Goal: Transaction & Acquisition: Purchase product/service

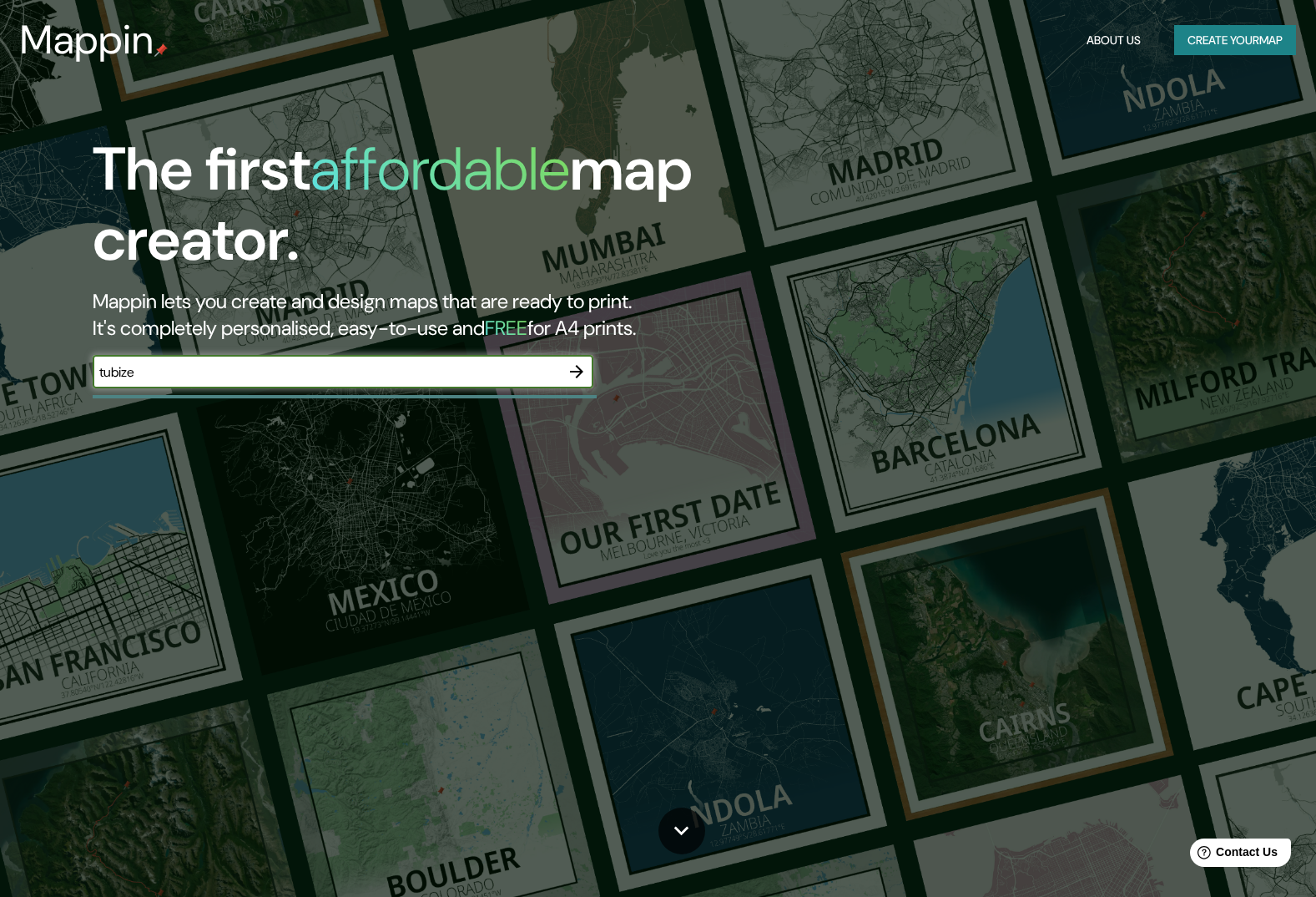
type input "tubize"
click at [573, 376] on icon "button" at bounding box center [576, 371] width 20 height 20
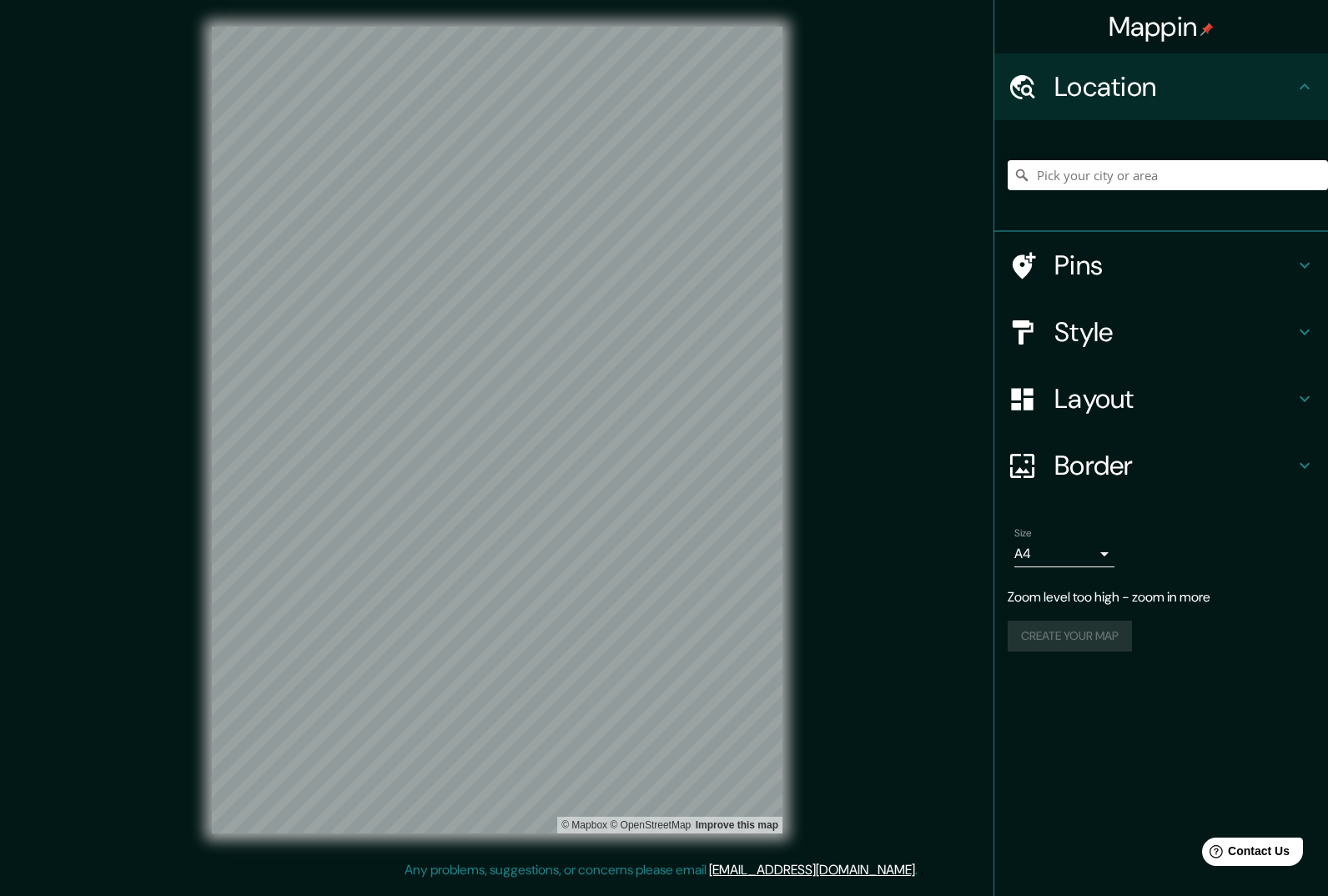
click at [1069, 465] on h4 "Border" at bounding box center [1175, 465] width 240 height 33
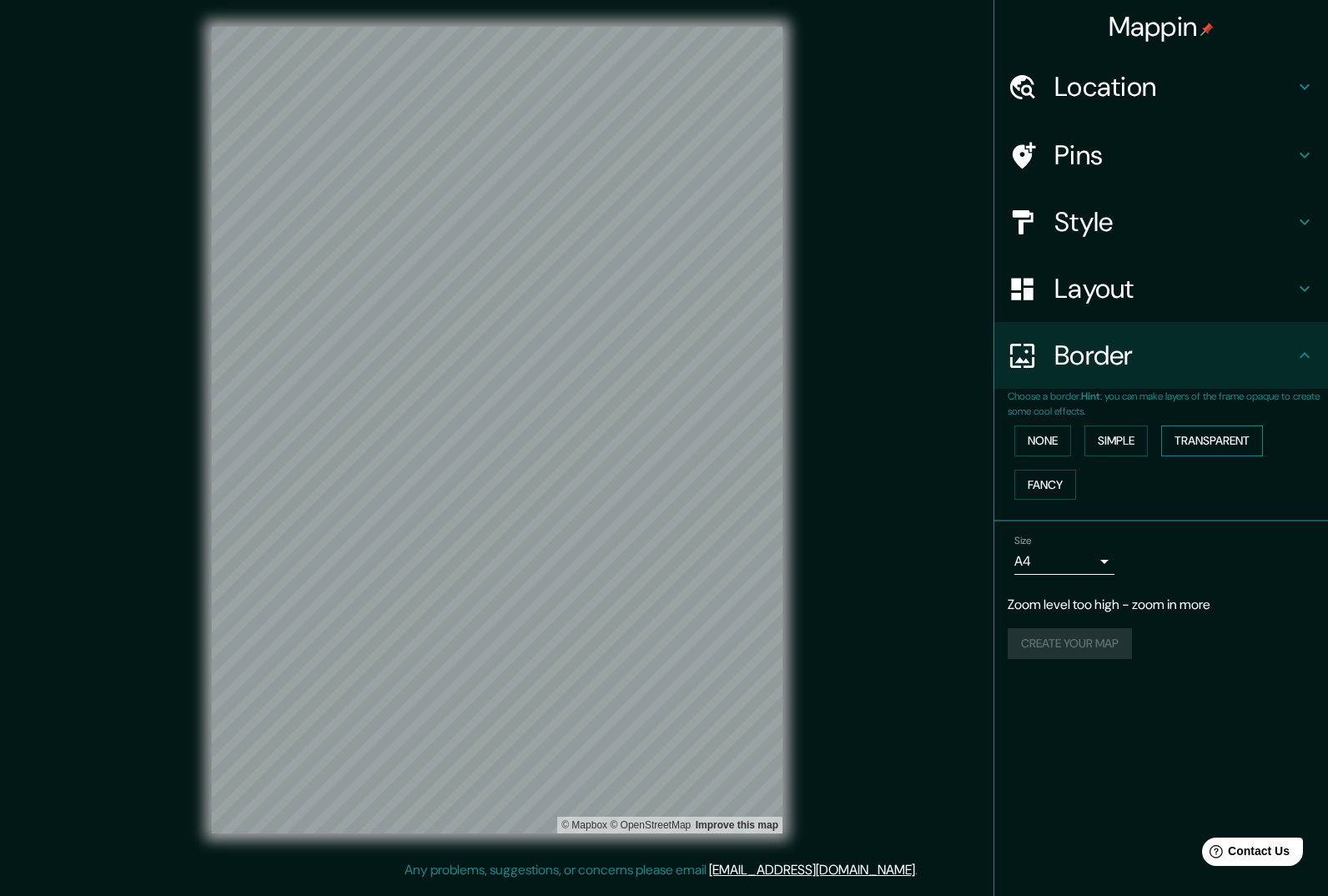
click at [1190, 439] on button "Transparent" at bounding box center [1211, 441] width 102 height 31
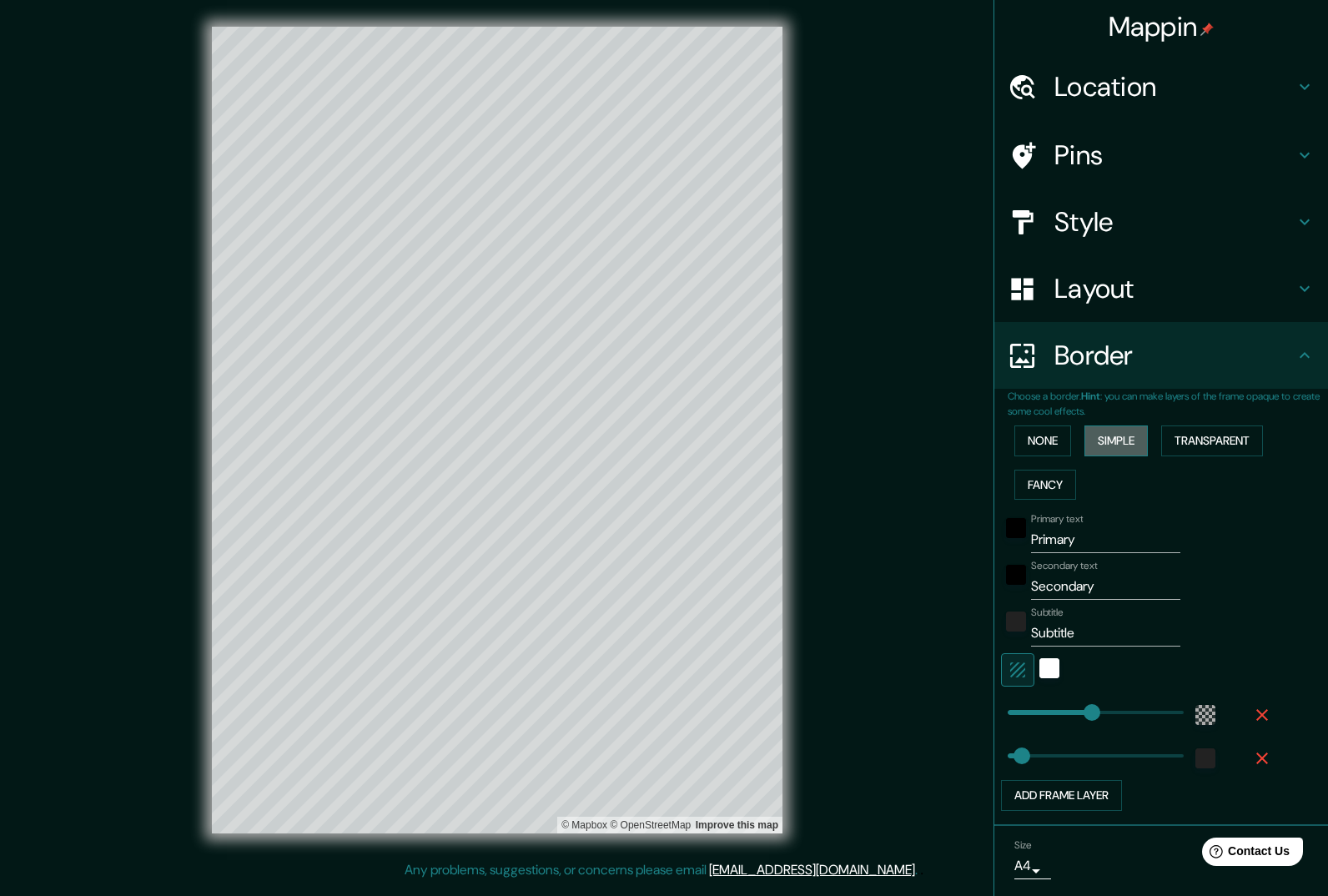
click at [1124, 433] on button "Simple" at bounding box center [1116, 441] width 63 height 31
click at [1049, 434] on button "None" at bounding box center [1043, 441] width 57 height 31
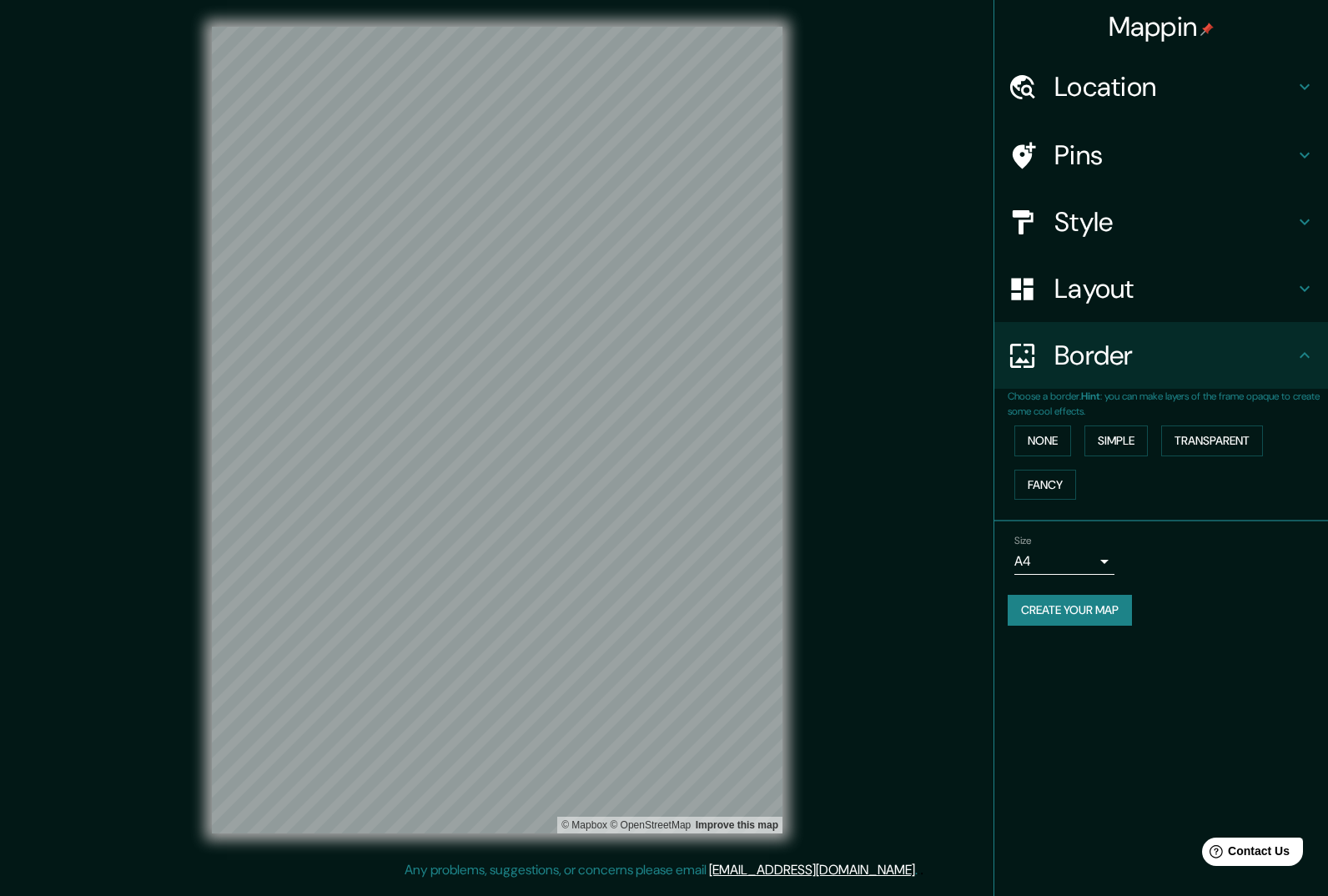
click at [1142, 77] on h4 "Location" at bounding box center [1175, 87] width 240 height 33
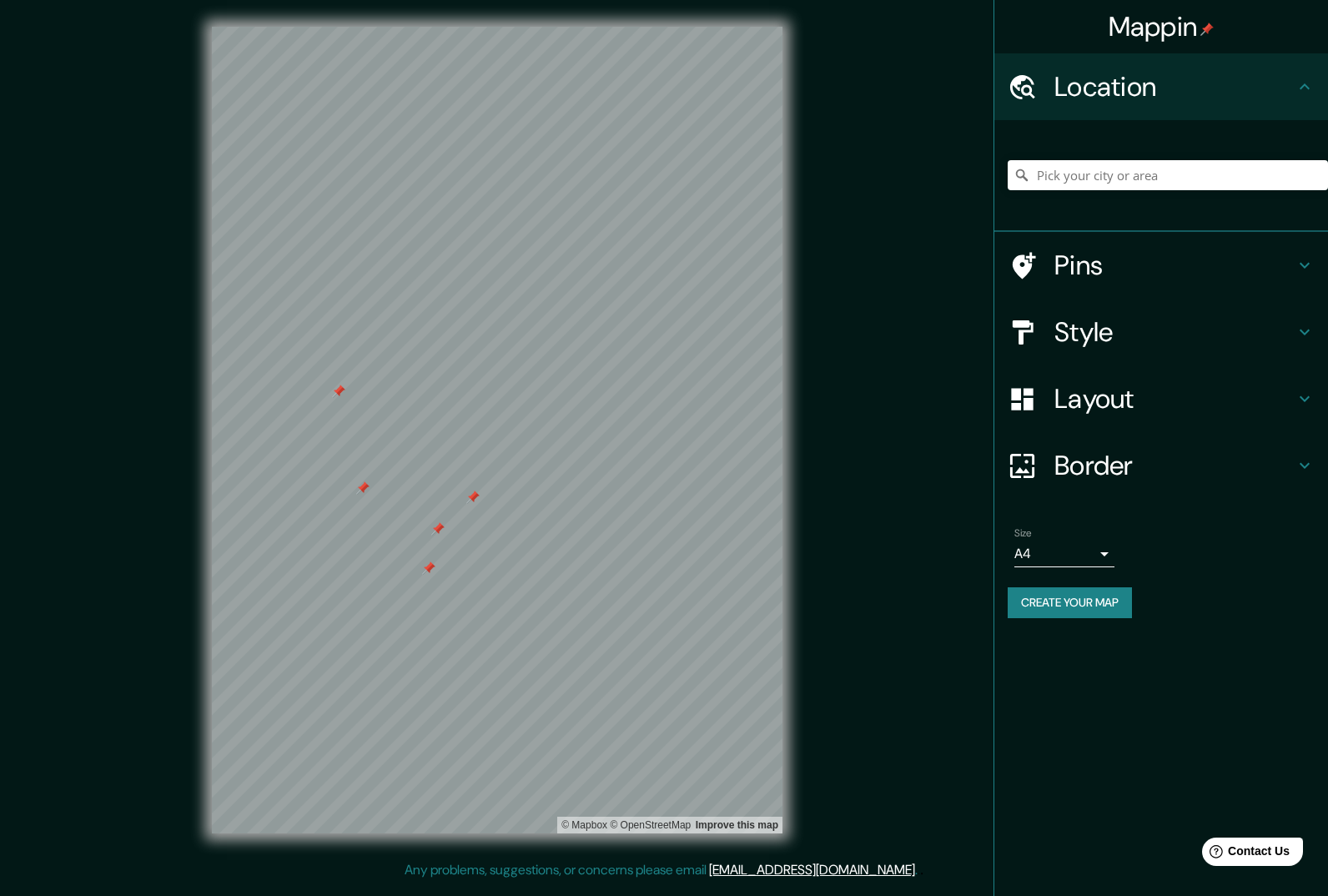
click at [1085, 332] on h4 "Style" at bounding box center [1175, 332] width 240 height 33
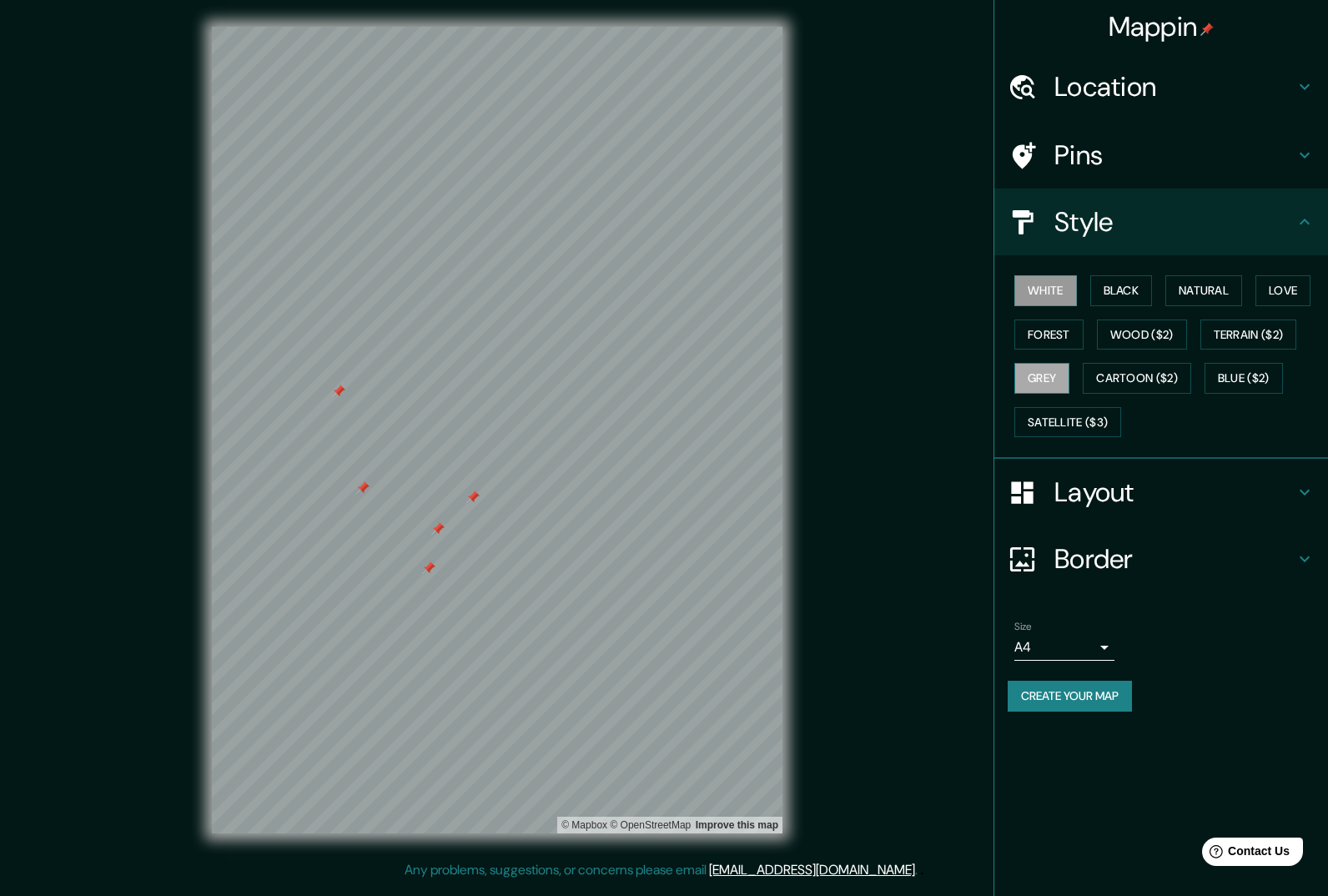
click at [1053, 372] on button "Grey" at bounding box center [1042, 379] width 55 height 31
click at [1049, 330] on button "Forest" at bounding box center [1049, 335] width 69 height 31
